Goal: Use online tool/utility: Utilize a website feature to perform a specific function

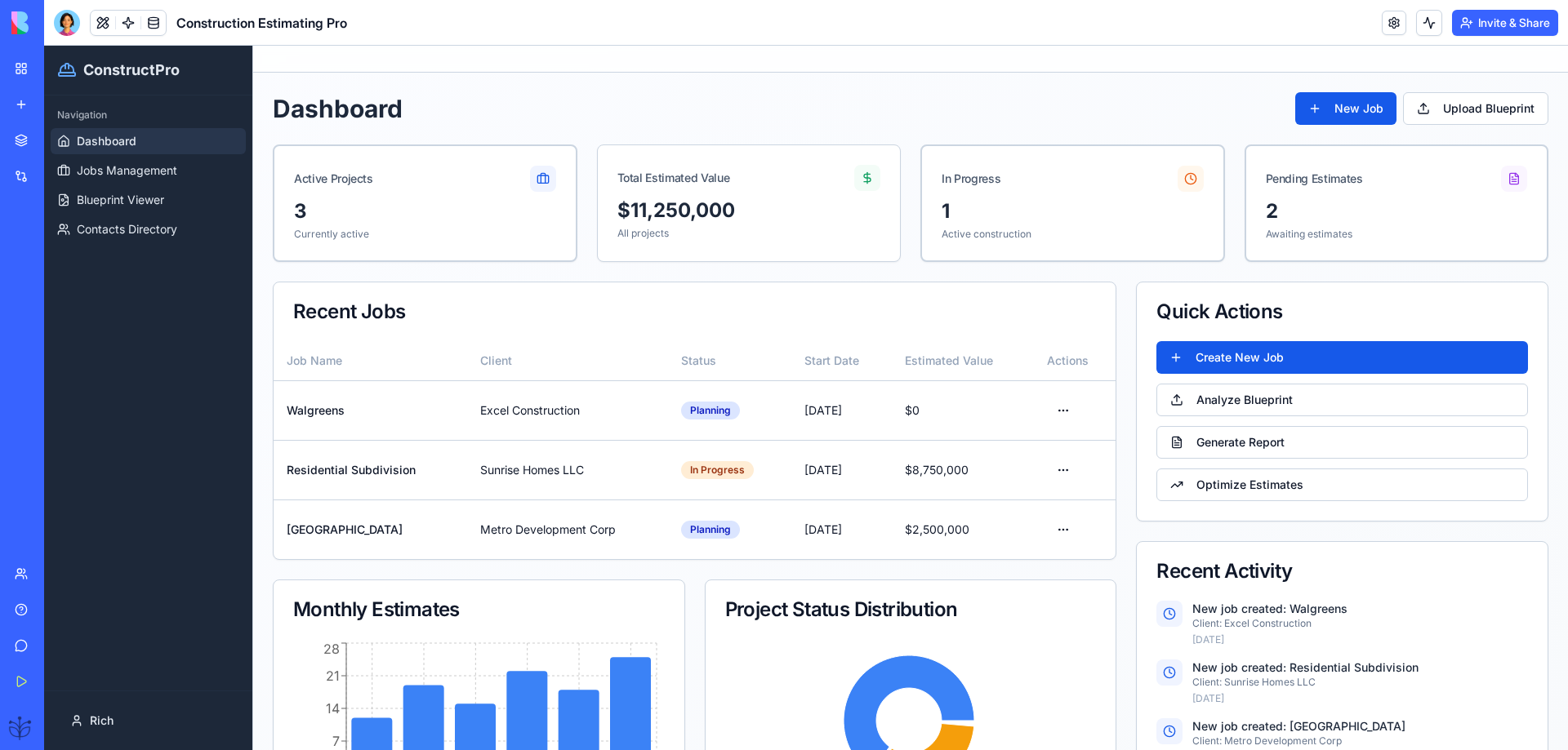
click at [27, 611] on link "Help" at bounding box center [37, 610] width 65 height 33
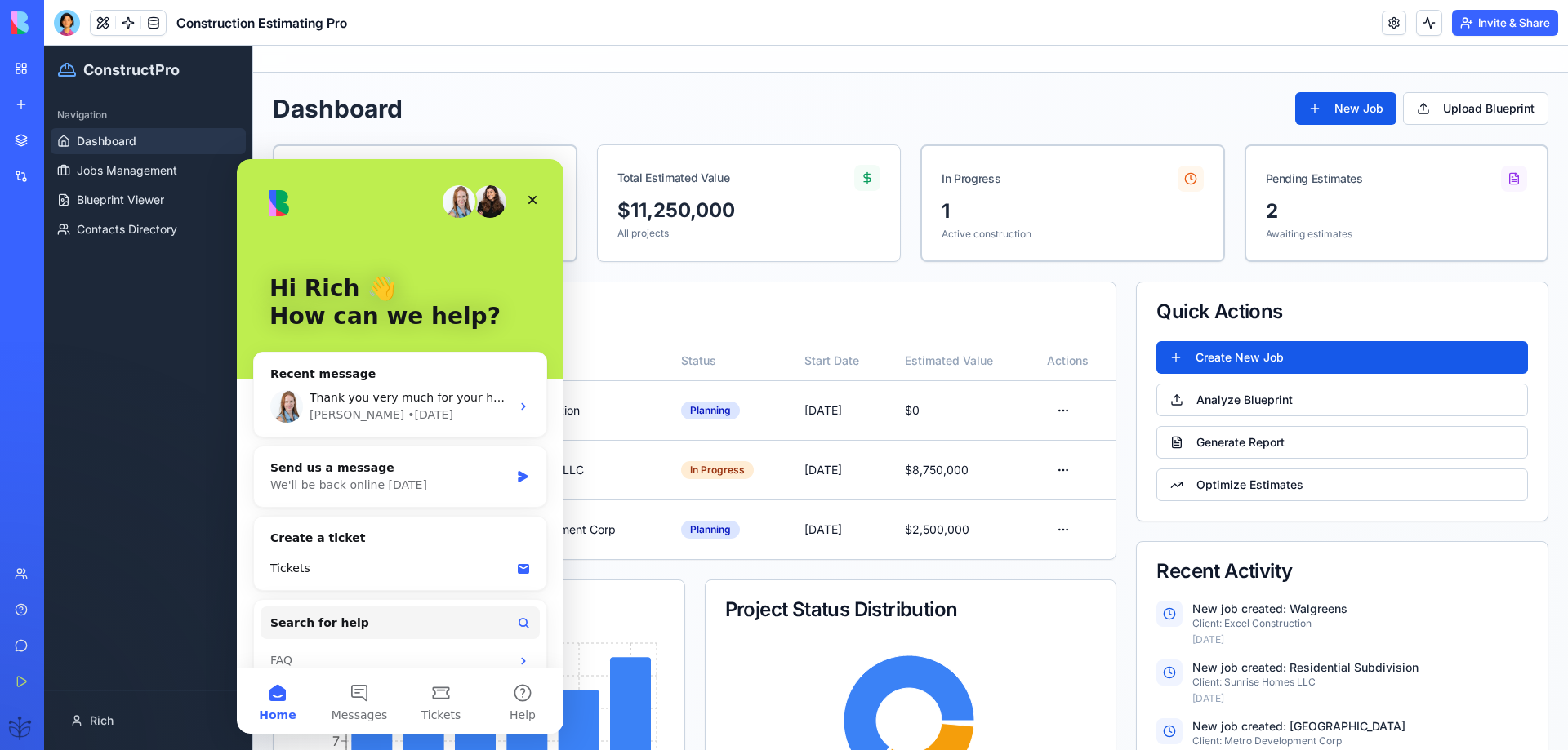
click at [60, 320] on div "AI Logo Generator" at bounding box center [37, 326] width 46 height 16
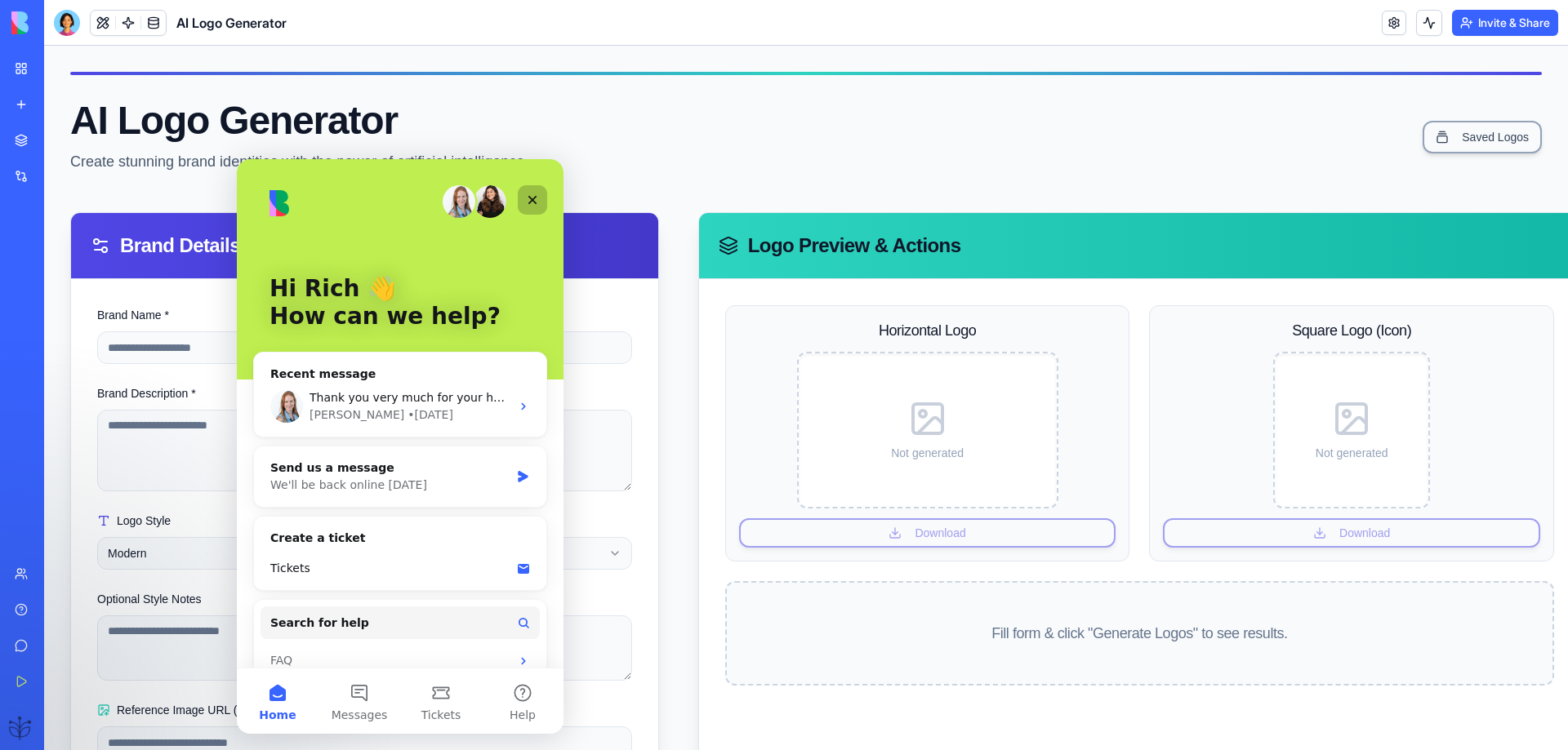
click at [530, 197] on icon "Close" at bounding box center [532, 200] width 9 height 9
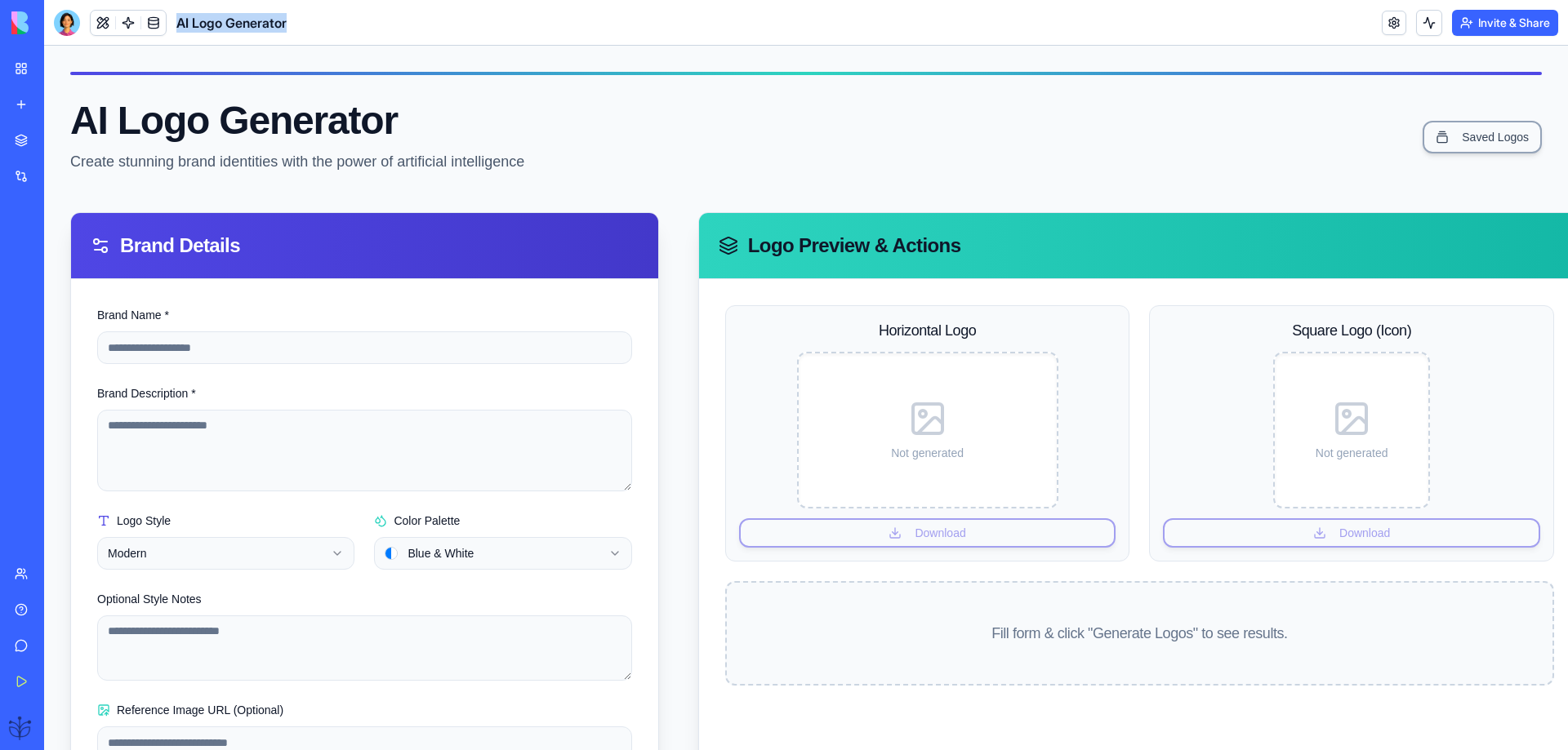
drag, startPoint x: 306, startPoint y: 22, endPoint x: 173, endPoint y: 28, distance: 133.1
click at [173, 28] on header "AI Logo Generator Invite & Share" at bounding box center [805, 22] width 1523 height 46
copy span "AI Logo Generator"
click at [119, 350] on input "Brand Name *" at bounding box center [364, 348] width 535 height 33
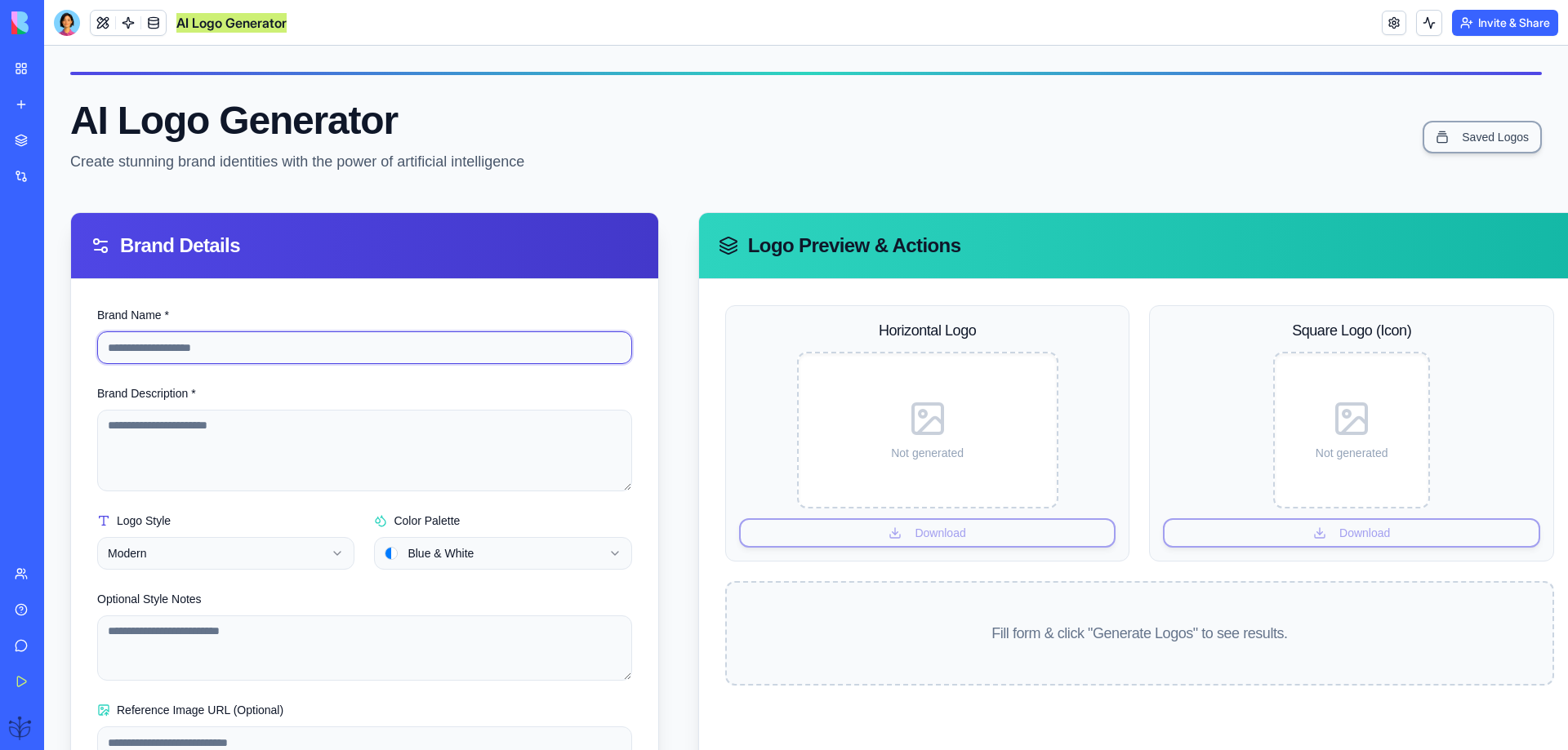
paste input "**********"
type input "**********"
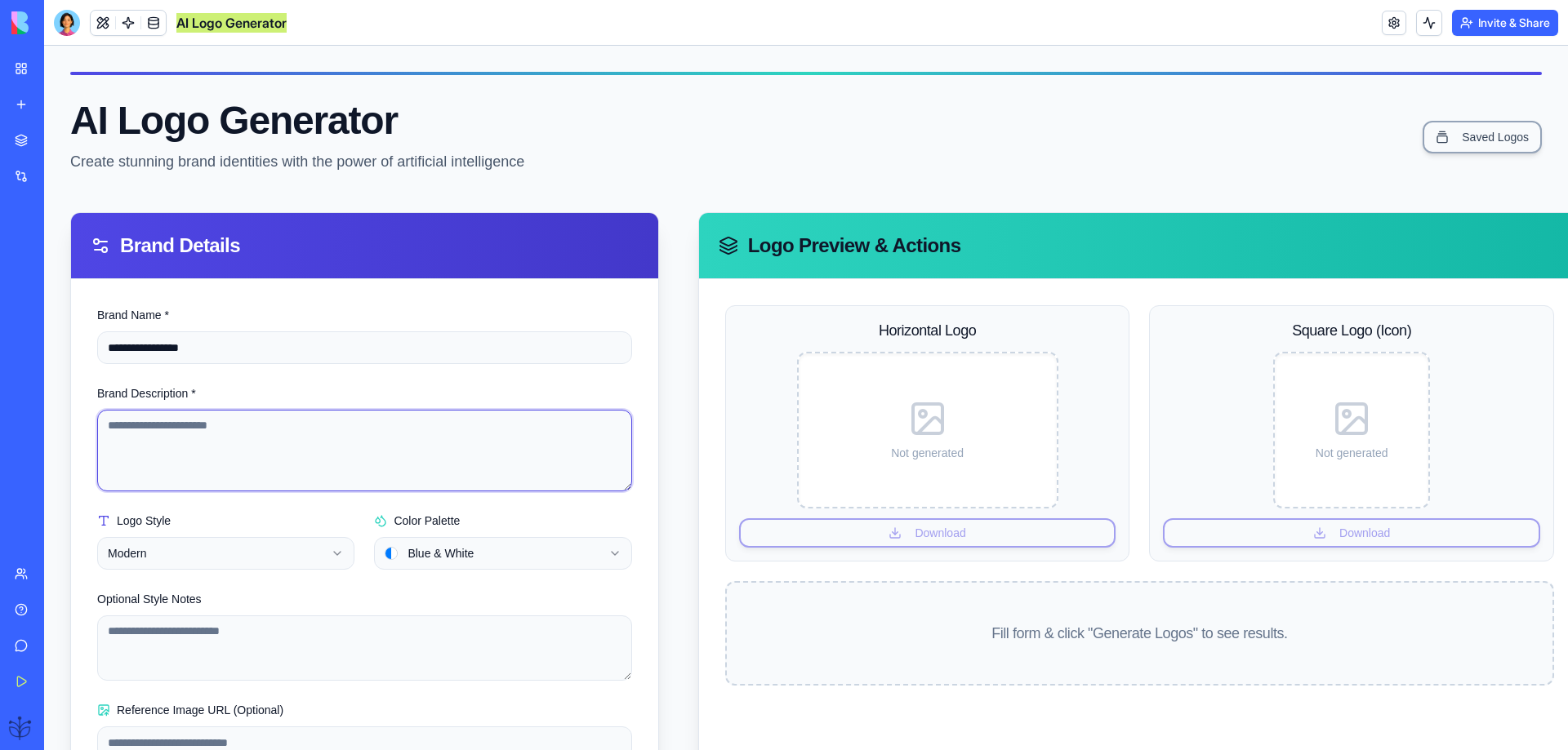
click at [135, 426] on textarea "Brand Description *" at bounding box center [364, 450] width 535 height 82
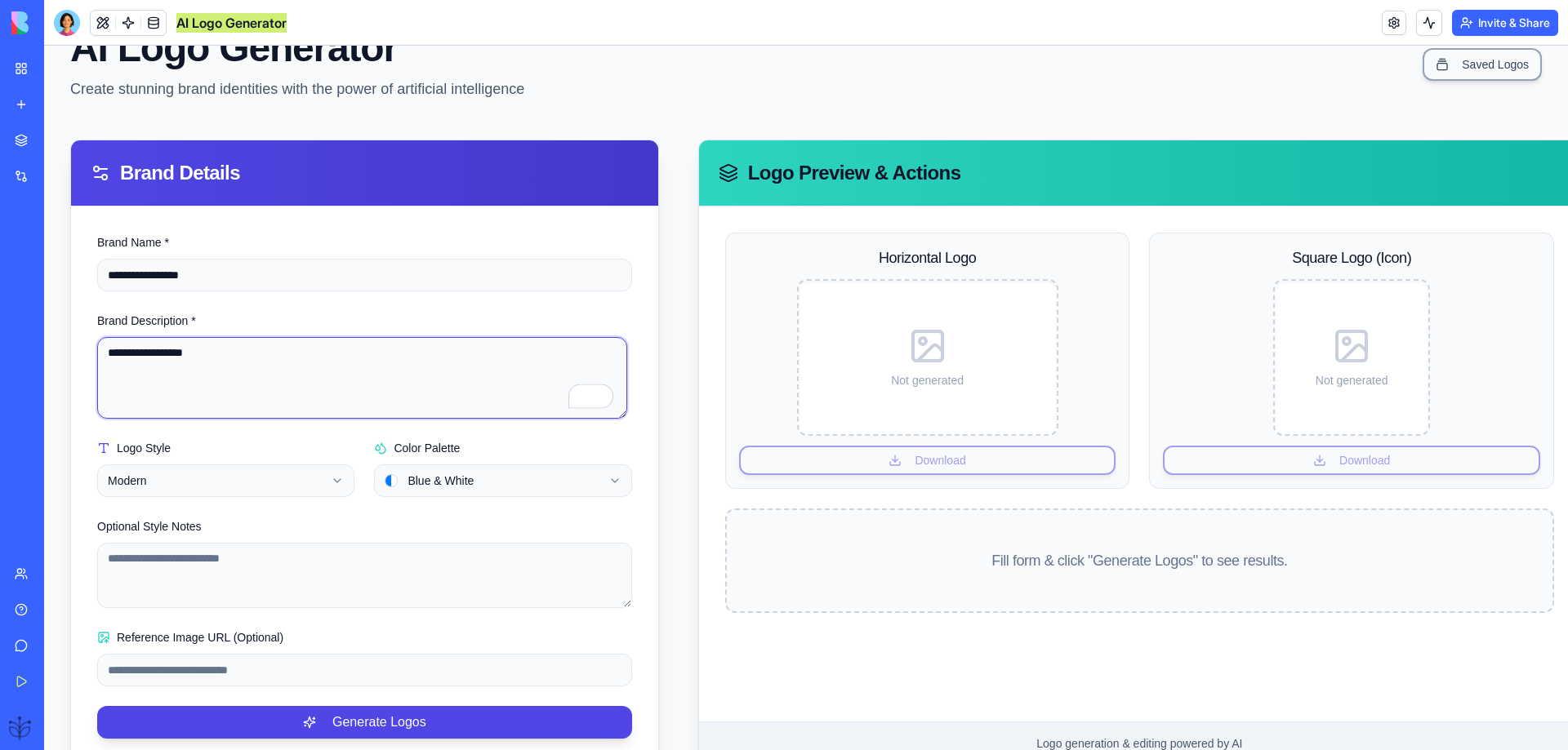
scroll to position [109, 0]
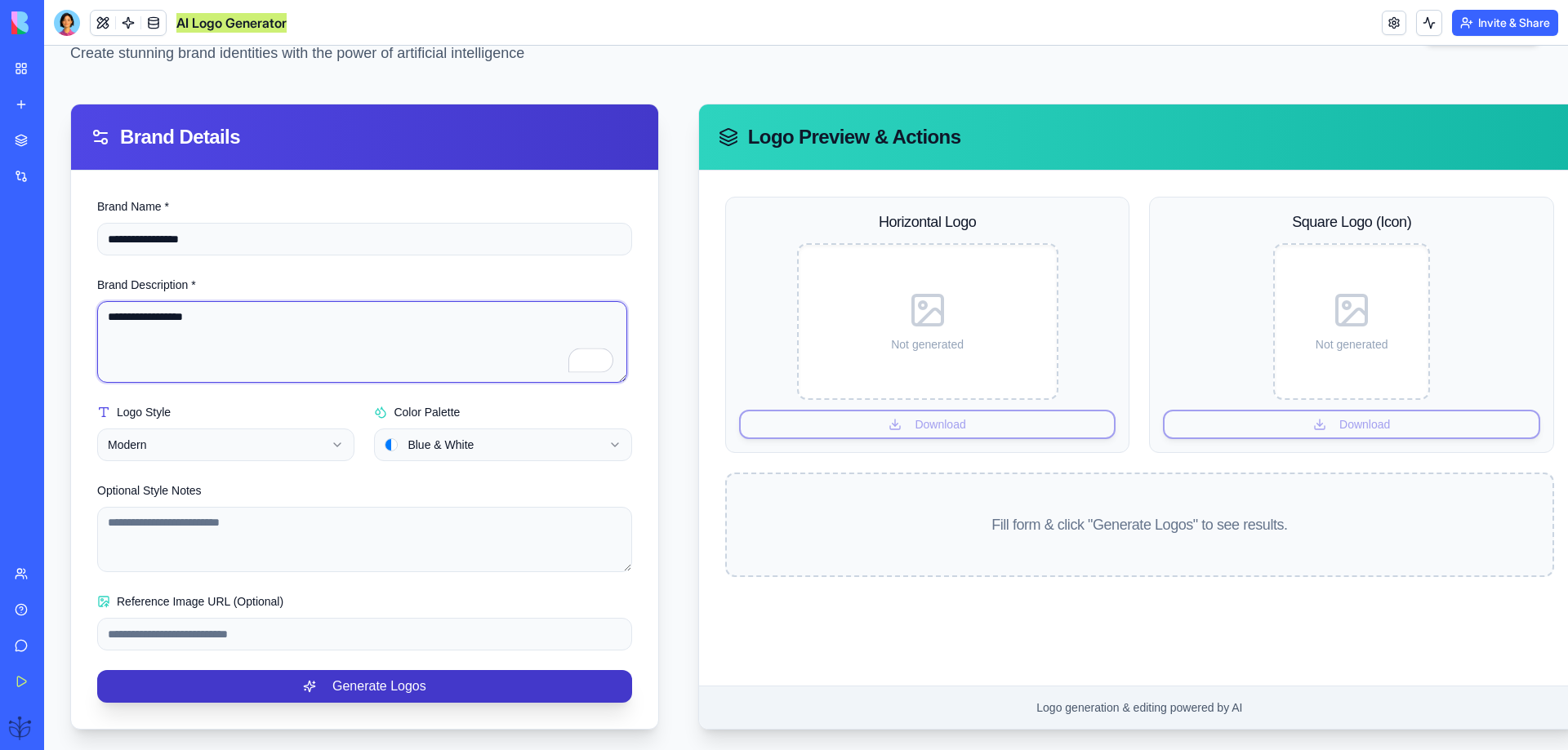
type textarea "**********"
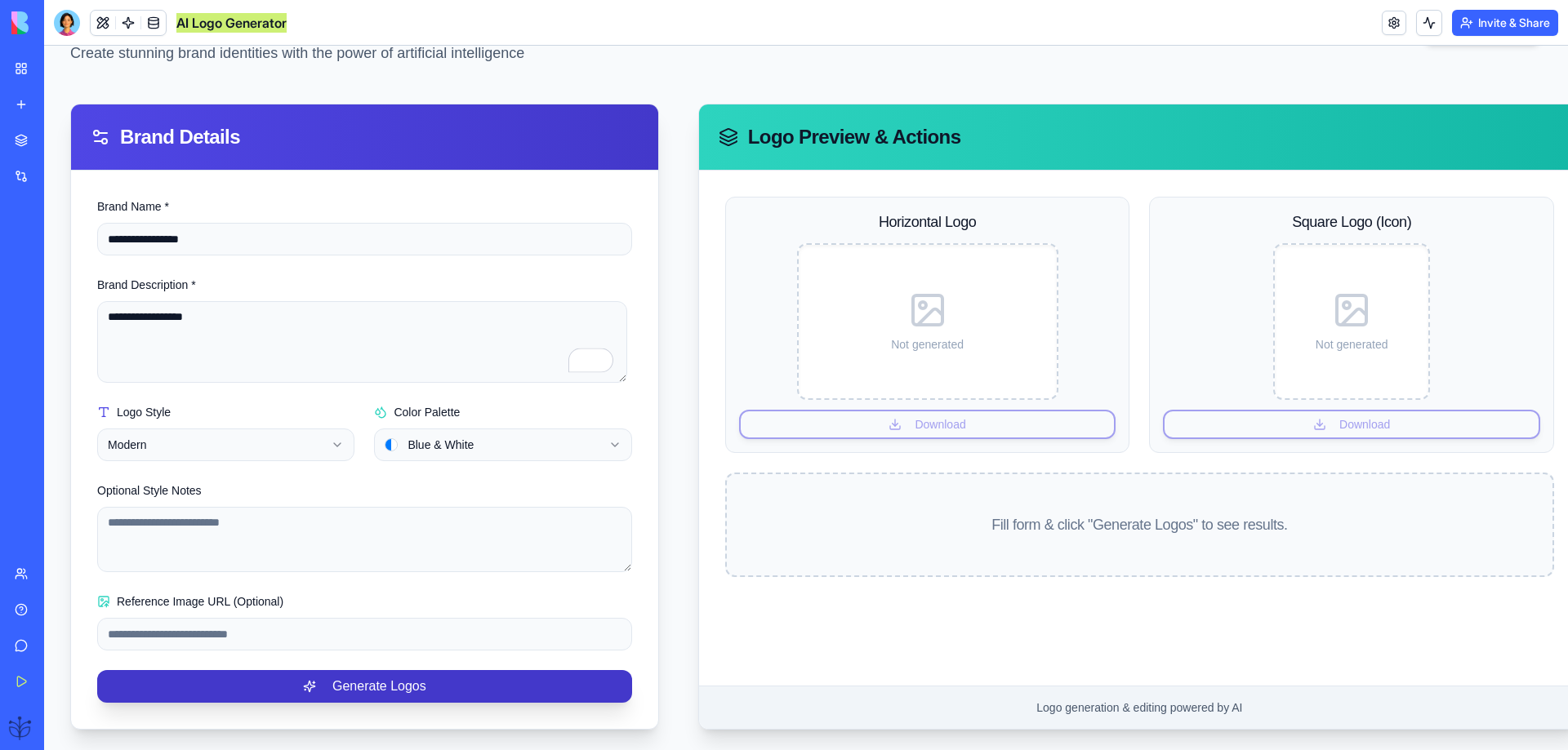
click at [356, 687] on button "Generate Logos" at bounding box center [364, 687] width 535 height 33
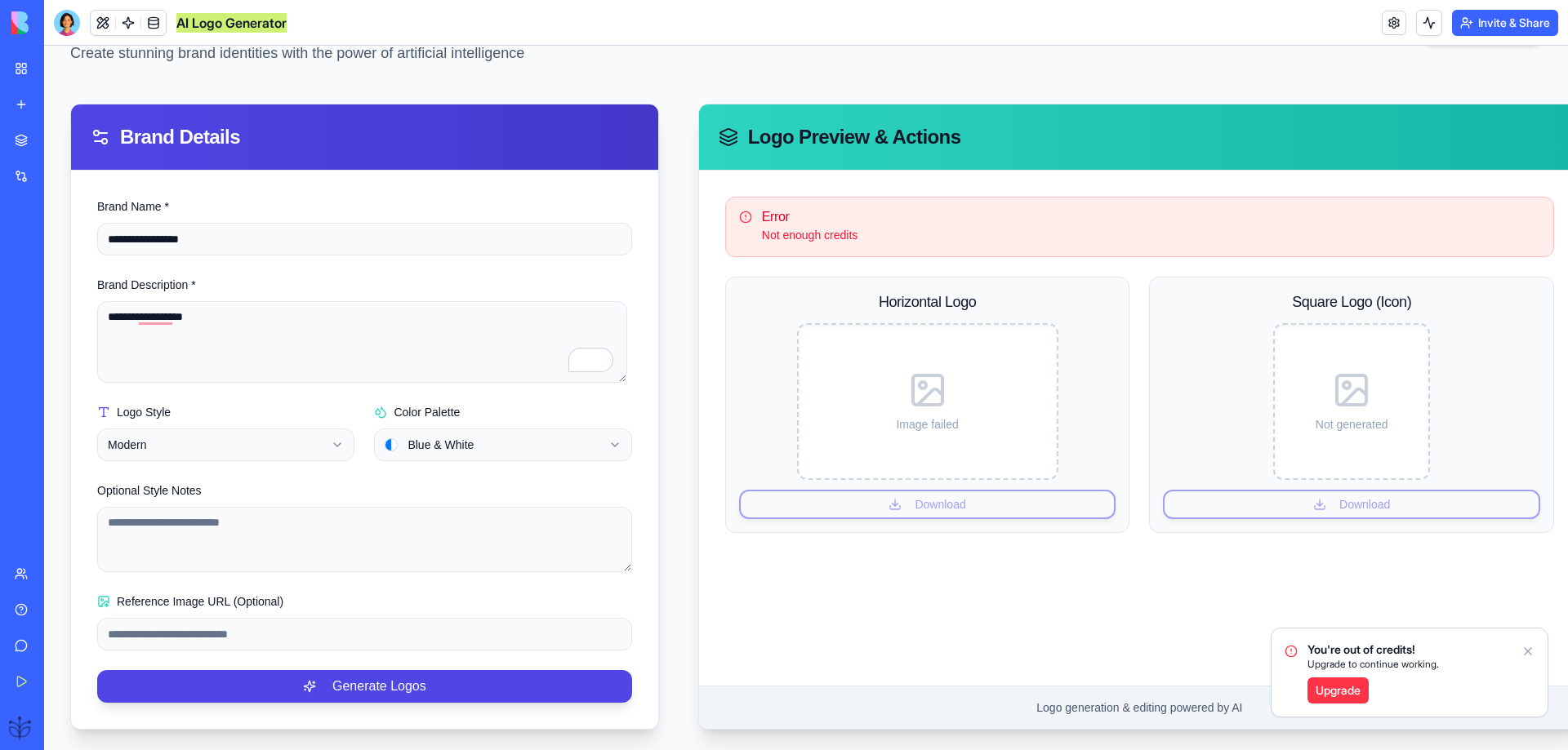
click at [1340, 690] on link "Upgrade" at bounding box center [1337, 690] width 61 height 26
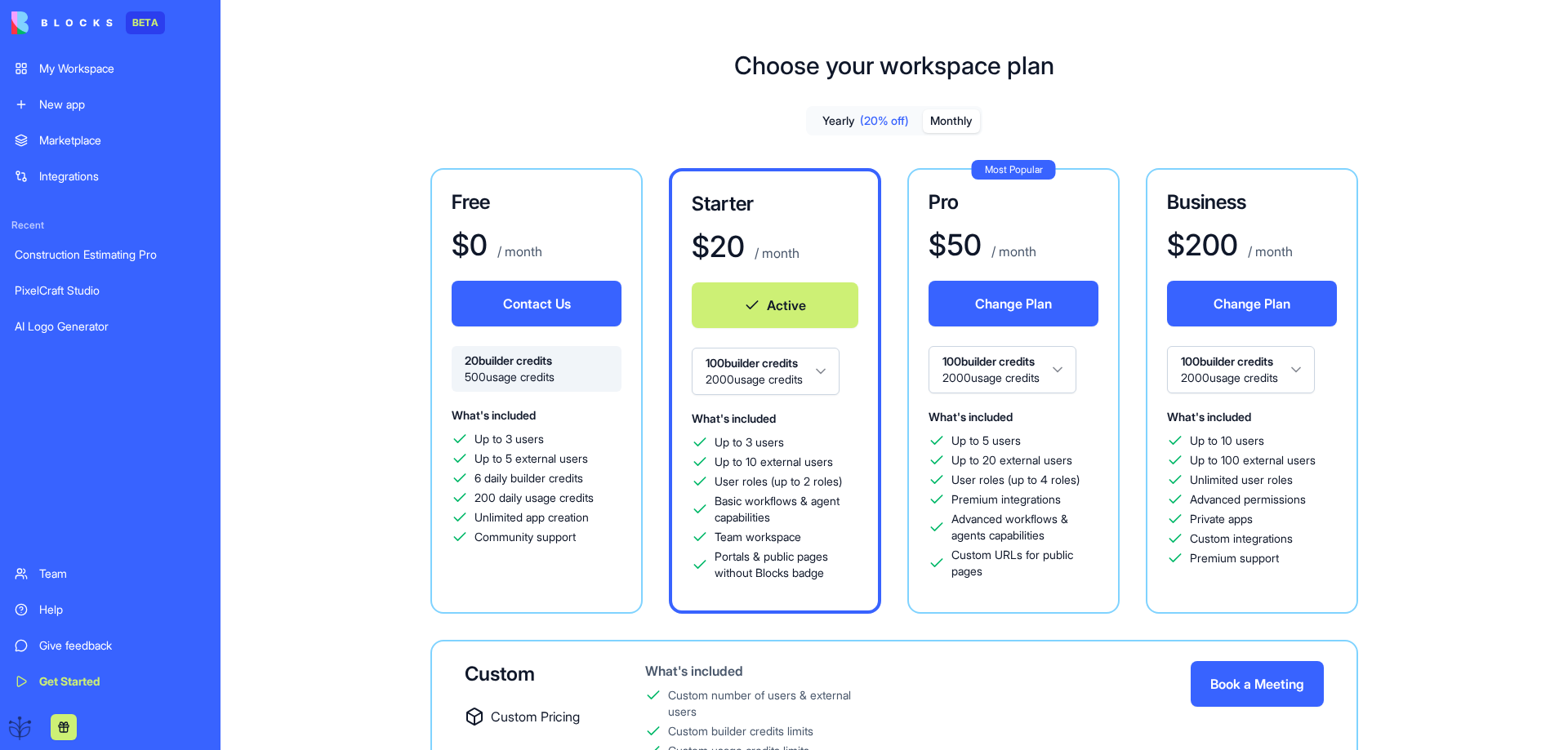
click at [575, 505] on span "200 daily usage credits" at bounding box center [534, 498] width 119 height 16
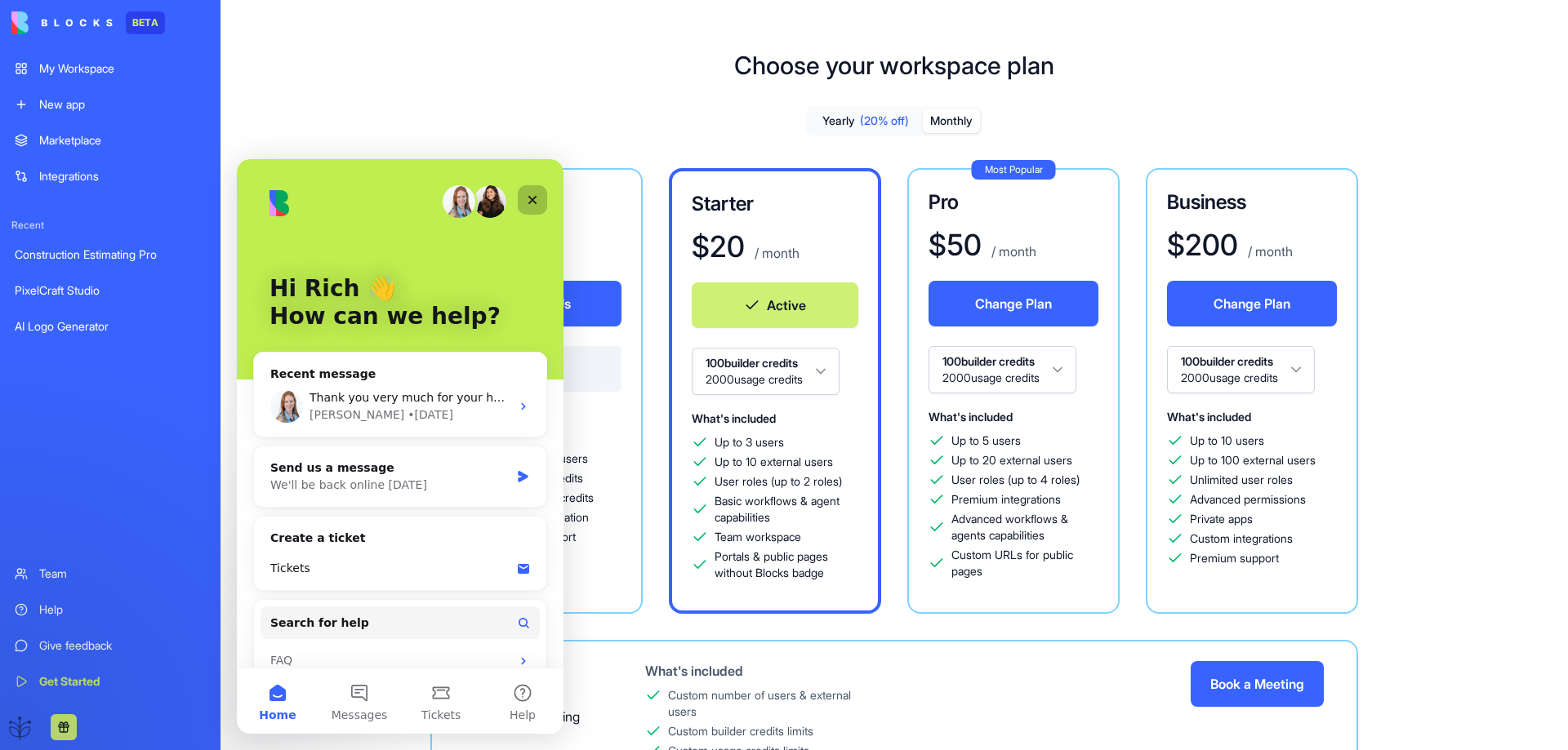
click at [530, 199] on icon "Close" at bounding box center [532, 199] width 13 height 13
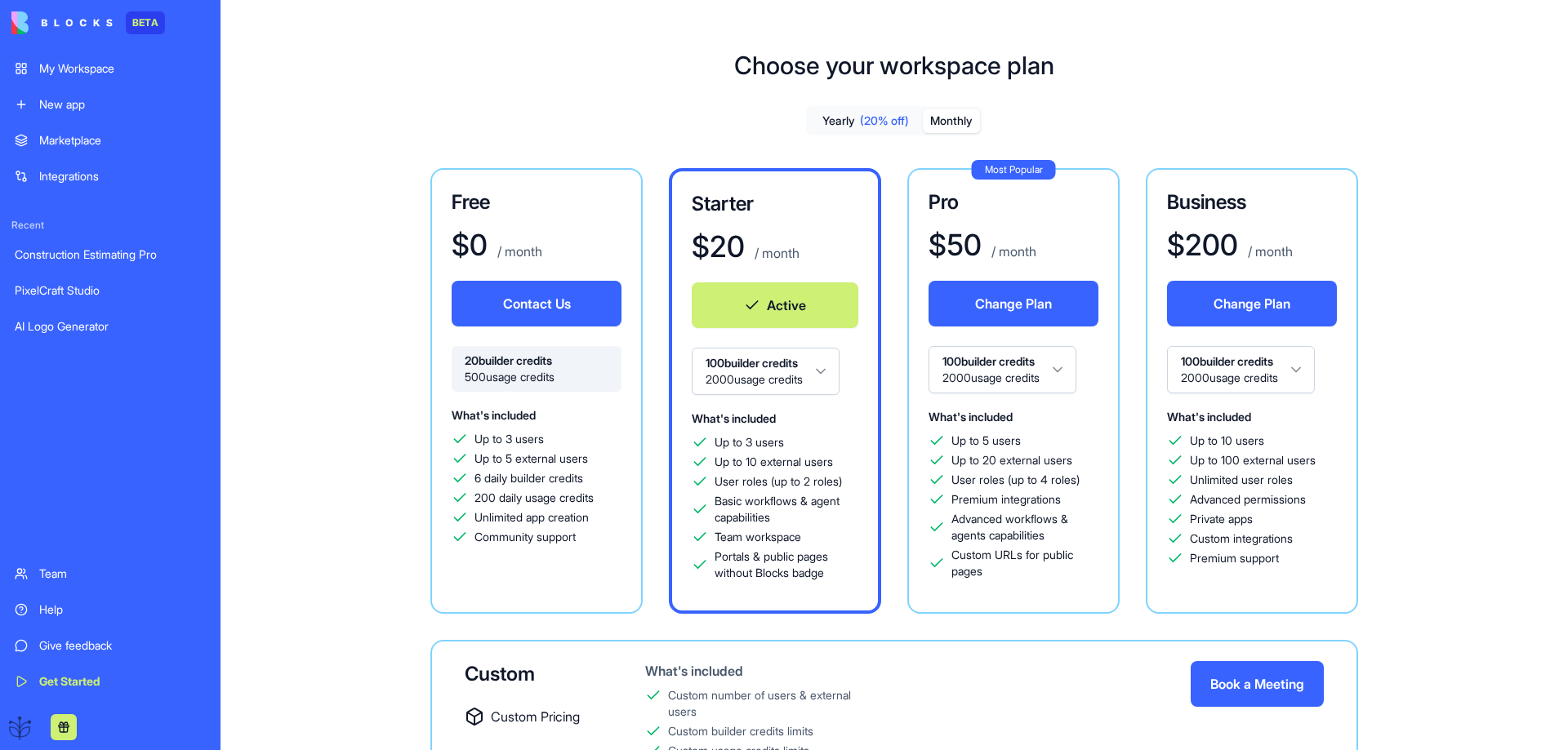
click at [505, 377] on span "500 usage credits" at bounding box center [537, 376] width 144 height 16
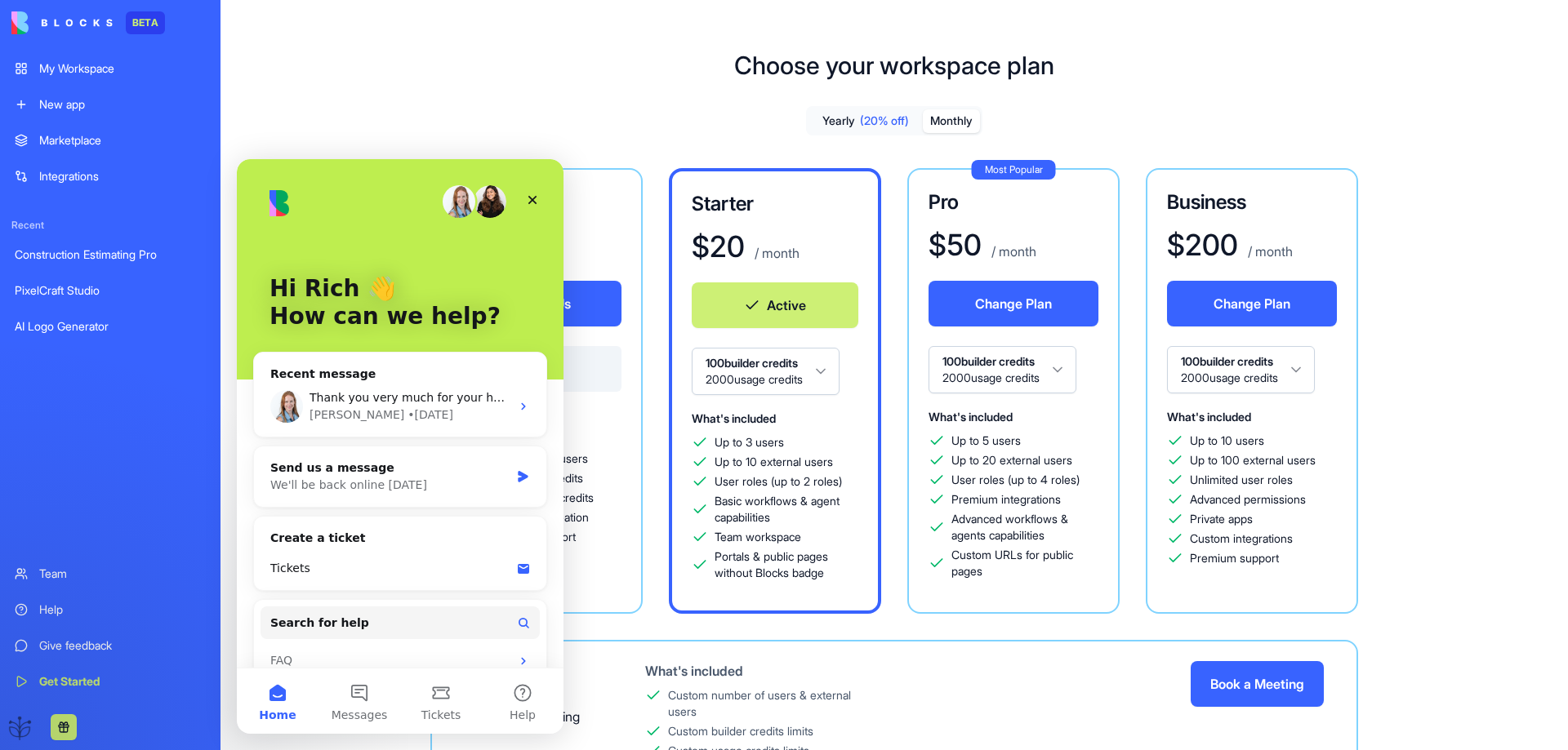
drag, startPoint x: 577, startPoint y: 419, endPoint x: 571, endPoint y: 425, distance: 8.5
click at [571, 425] on div "What's included Up to 3 users Up to 5 external users 6 daily builder credits 20…" at bounding box center [536, 474] width 170 height 141
